Goal: Navigation & Orientation: Find specific page/section

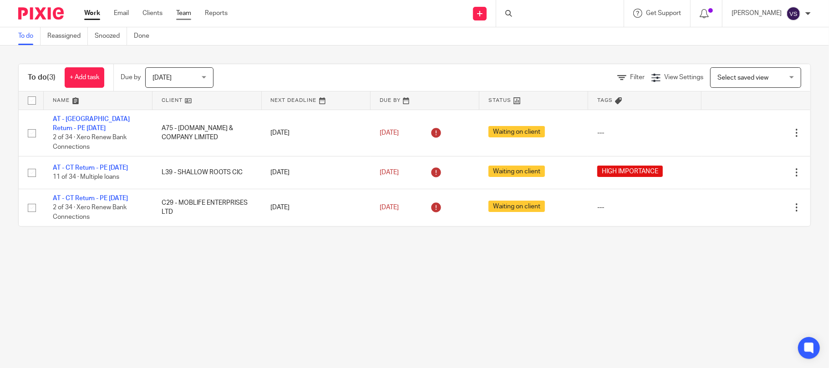
click at [184, 11] on link "Team" at bounding box center [183, 13] width 15 height 9
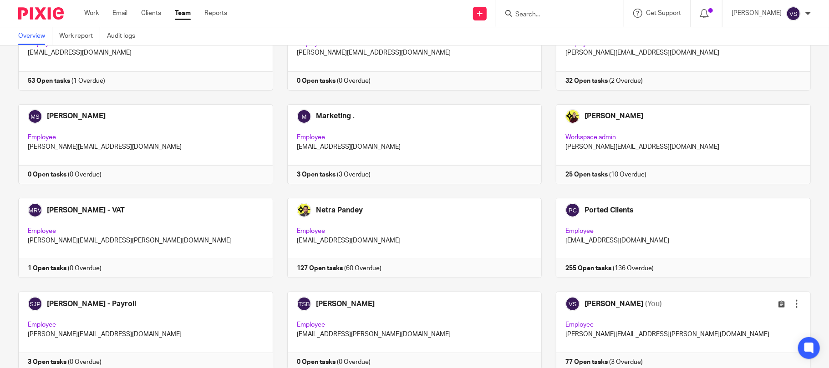
scroll to position [596, 0]
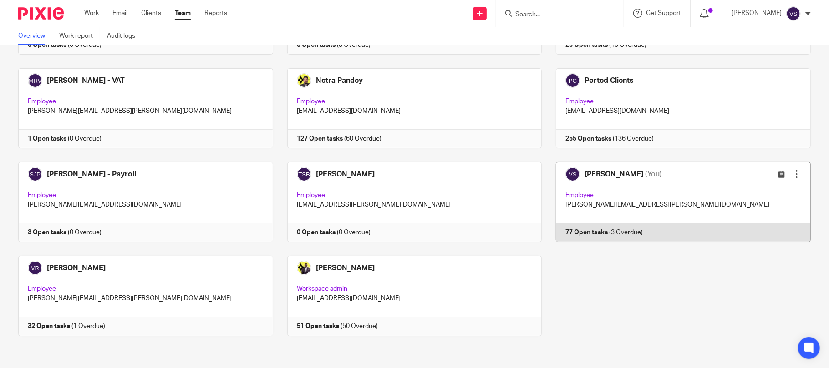
click at [597, 201] on link at bounding box center [676, 202] width 269 height 80
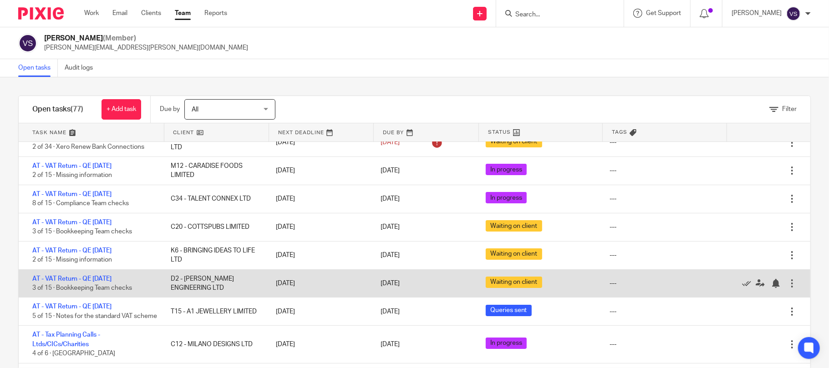
scroll to position [61, 0]
